Goal: Task Accomplishment & Management: Manage account settings

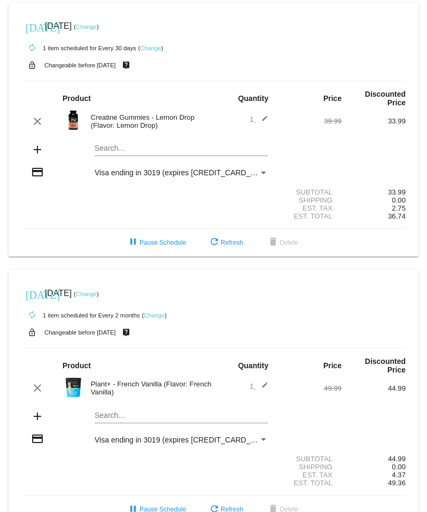
click at [97, 297] on link "Change" at bounding box center [86, 294] width 21 height 6
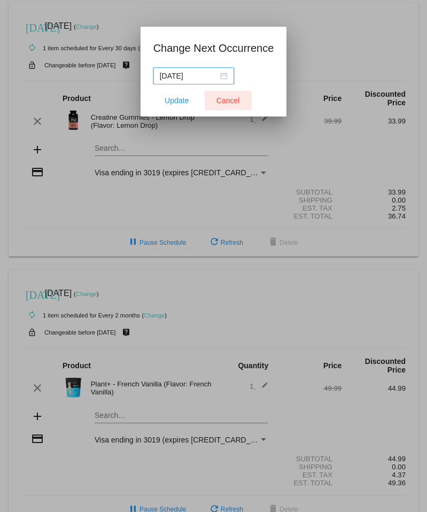
click at [228, 97] on span "Cancel" at bounding box center [228, 100] width 24 height 9
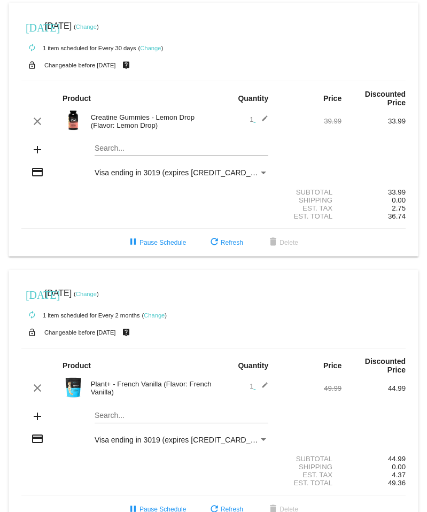
scroll to position [33, 0]
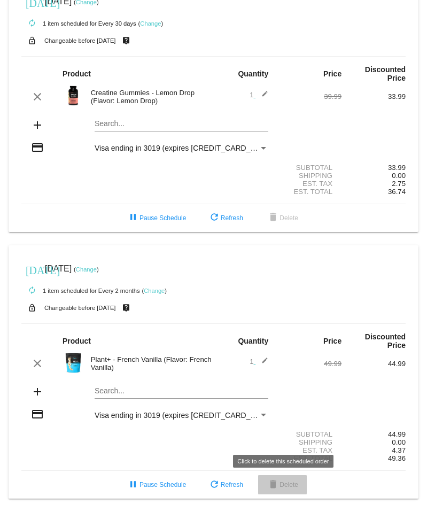
click at [283, 488] on span "delete Delete" at bounding box center [283, 484] width 32 height 7
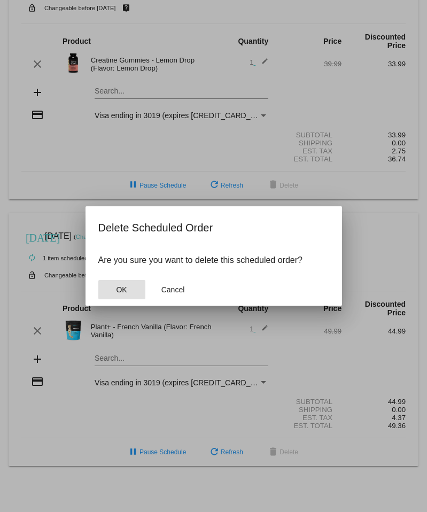
click at [128, 295] on button "OK" at bounding box center [121, 289] width 47 height 19
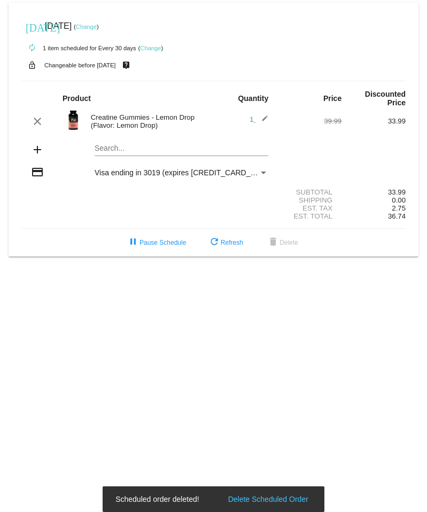
scroll to position [0, 0]
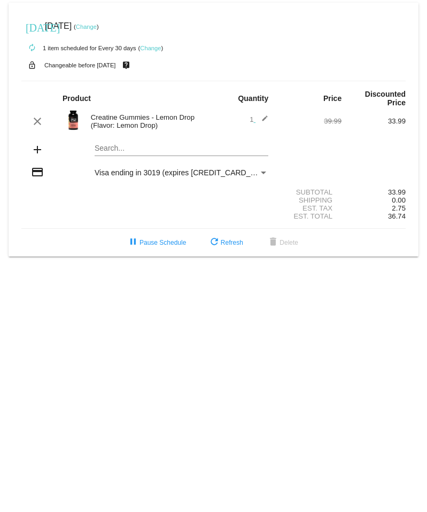
click at [97, 26] on link "Change" at bounding box center [86, 27] width 21 height 6
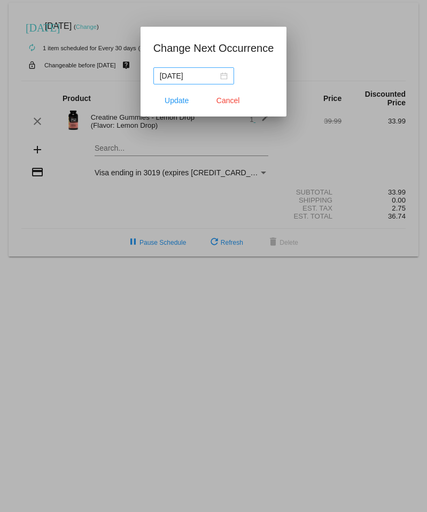
click at [215, 74] on div "[DATE]" at bounding box center [194, 76] width 68 height 12
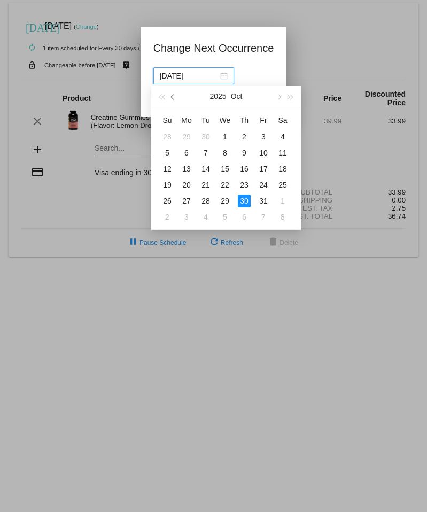
click at [174, 95] on span "button" at bounding box center [173, 97] width 5 height 5
click at [188, 183] on div "22" at bounding box center [186, 185] width 13 height 13
type input "[DATE]"
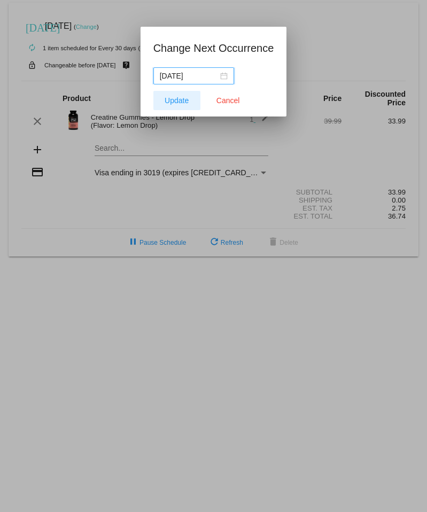
click at [176, 99] on span "Update" at bounding box center [177, 100] width 24 height 9
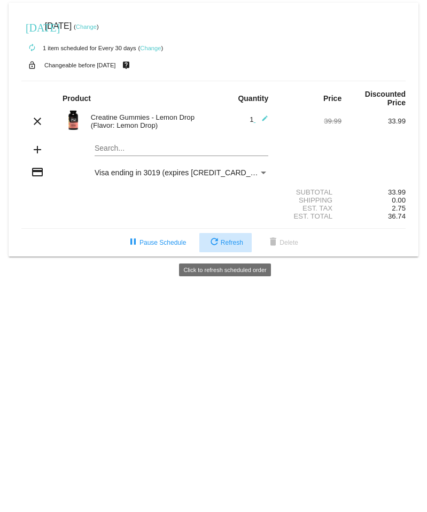
click at [217, 249] on mat-icon "refresh" at bounding box center [214, 242] width 13 height 13
